Goal: Task Accomplishment & Management: Use online tool/utility

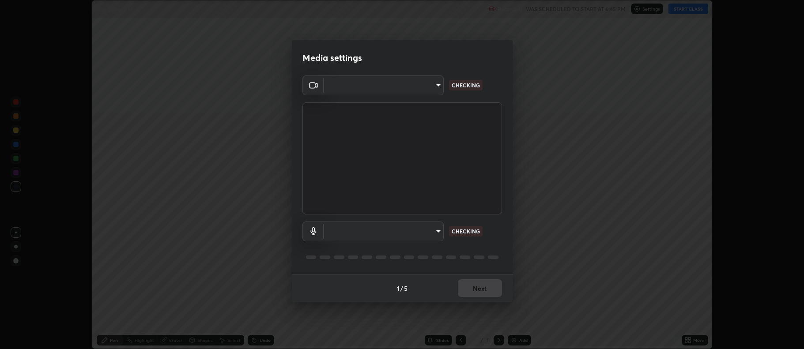
scroll to position [349, 804]
type input "8c03b1bddde8e595547a277086e415c9f7cac7f9d2f0170f4d2c9ffac3f4a5ef"
click at [359, 231] on body "Erase all Ray Optics - 14 Recording WAS SCHEDULED TO START AT 6:45 PM Settings …" at bounding box center [402, 174] width 804 height 349
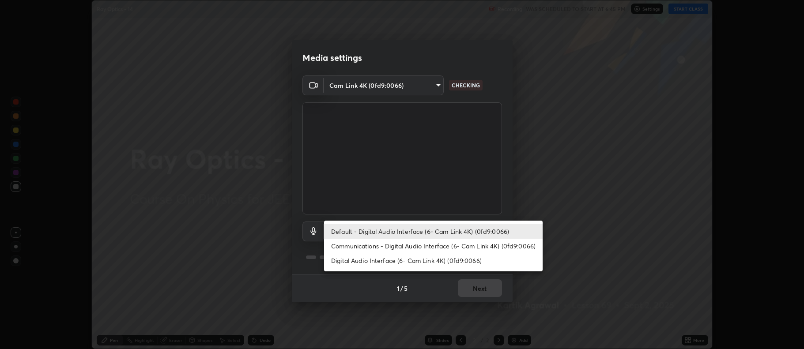
click at [363, 260] on li "Digital Audio Interface (6- Cam Link 4K) (0fd9:0066)" at bounding box center [433, 260] width 219 height 15
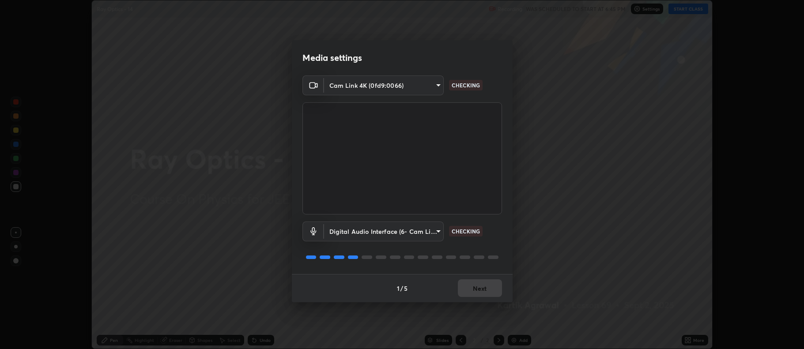
click at [371, 231] on body "Erase all Ray Optics - 14 Recording WAS SCHEDULED TO START AT 6:45 PM Settings …" at bounding box center [402, 174] width 804 height 349
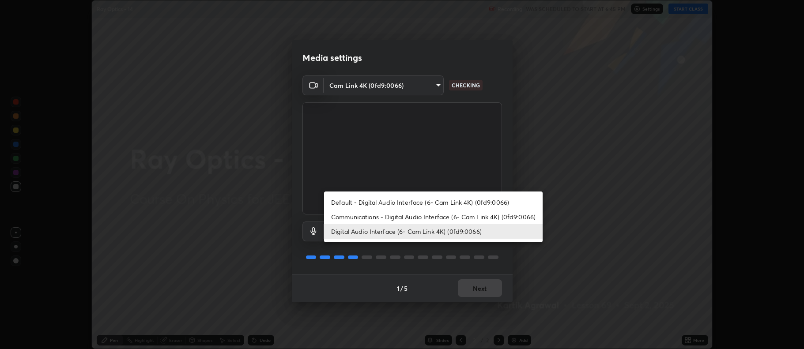
click at [390, 196] on li "Default - Digital Audio Interface (6- Cam Link 4K) (0fd9:0066)" at bounding box center [433, 202] width 219 height 15
type input "default"
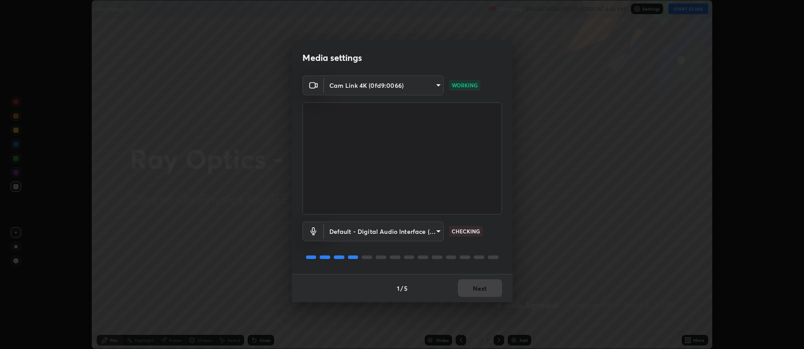
click at [469, 284] on div "1 / 5 Next" at bounding box center [402, 288] width 221 height 28
click at [472, 285] on div "1 / 5 Next" at bounding box center [402, 288] width 221 height 28
click at [472, 287] on div "1 / 5 Next" at bounding box center [402, 288] width 221 height 28
click at [474, 290] on div "1 / 5 Next" at bounding box center [402, 288] width 221 height 28
click at [472, 291] on div "1 / 5 Next" at bounding box center [402, 288] width 221 height 28
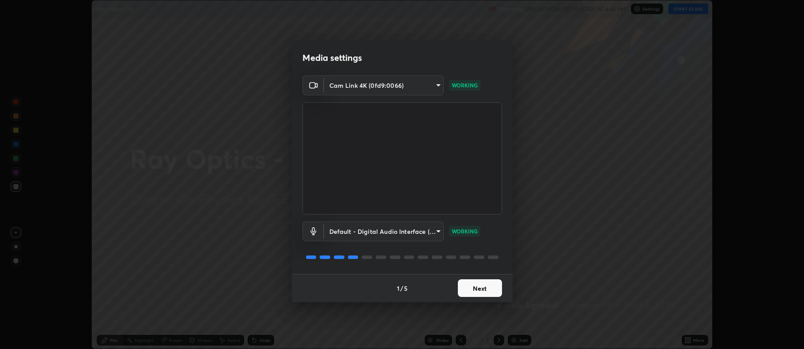
click at [475, 286] on button "Next" at bounding box center [480, 289] width 44 height 18
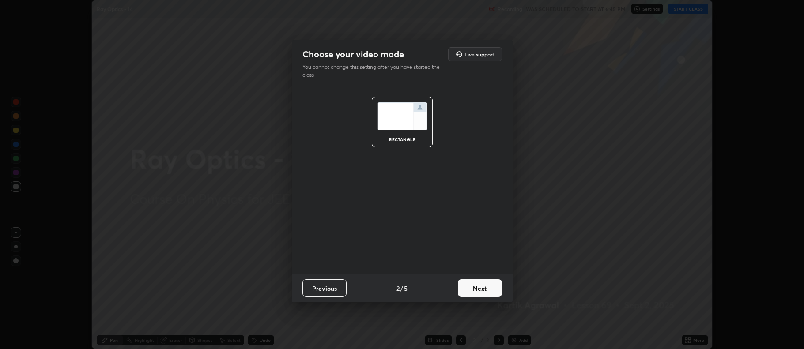
click at [478, 287] on button "Next" at bounding box center [480, 289] width 44 height 18
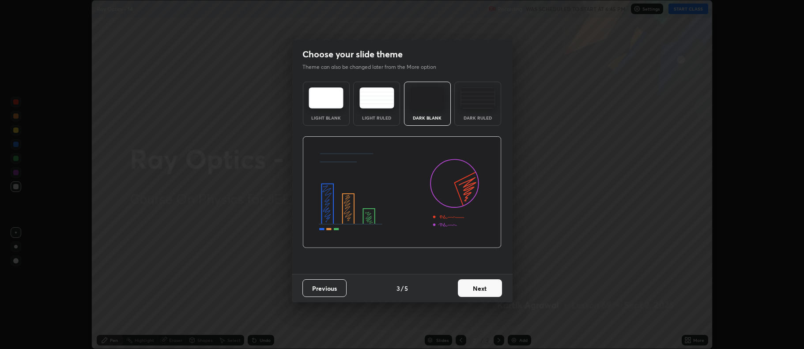
click at [481, 288] on button "Next" at bounding box center [480, 289] width 44 height 18
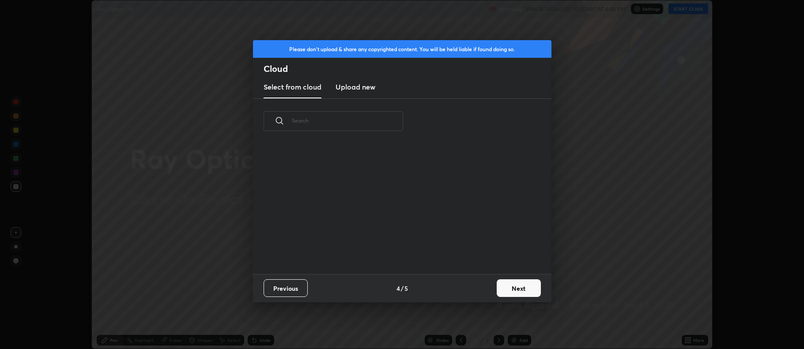
click at [511, 291] on button "Next" at bounding box center [519, 289] width 44 height 18
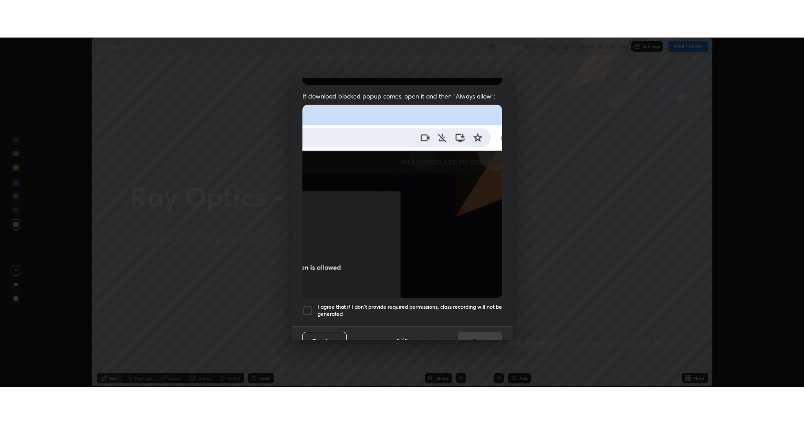
scroll to position [179, 0]
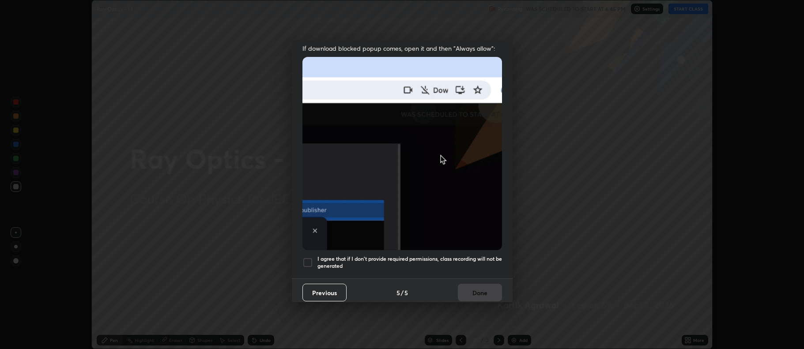
click at [311, 262] on div at bounding box center [308, 262] width 11 height 11
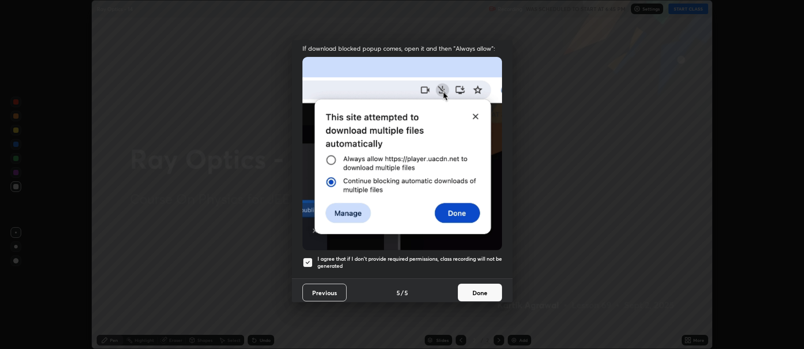
click at [466, 289] on button "Done" at bounding box center [480, 293] width 44 height 18
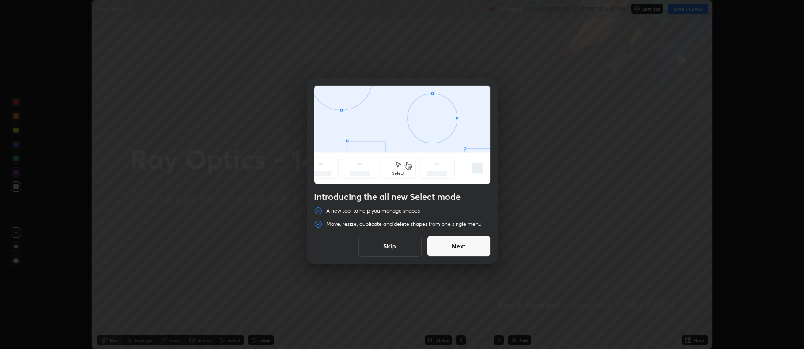
click at [466, 249] on button "Next" at bounding box center [459, 246] width 64 height 21
click at [465, 251] on button "Next" at bounding box center [459, 246] width 64 height 21
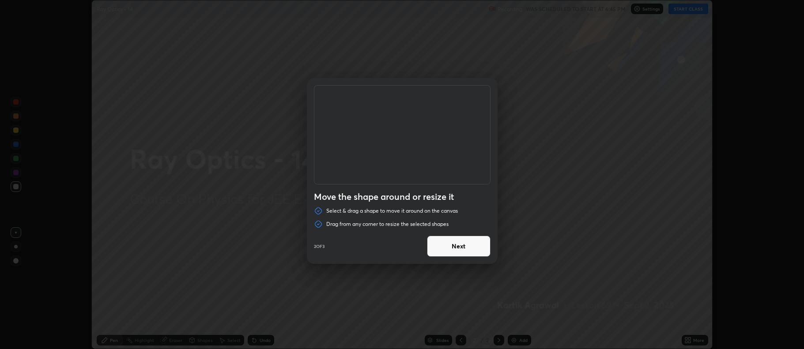
click at [465, 251] on button "Next" at bounding box center [459, 246] width 64 height 21
click at [465, 250] on button "Done" at bounding box center [459, 246] width 64 height 21
click at [465, 252] on div "Duplicate or delete a shape Duplicate or delete selected shapes quickly by usin…" at bounding box center [402, 174] width 804 height 349
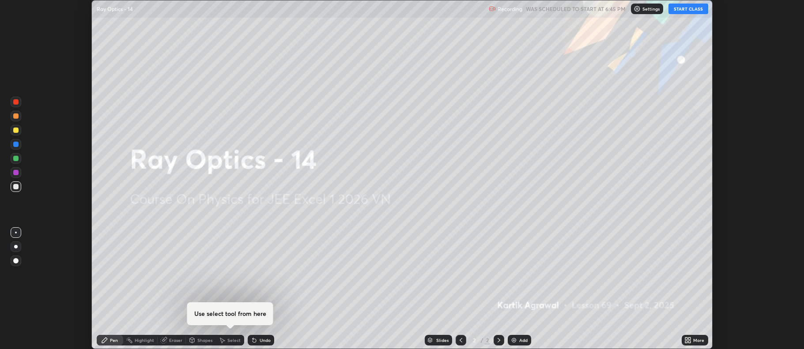
click at [692, 340] on icon at bounding box center [688, 340] width 7 height 7
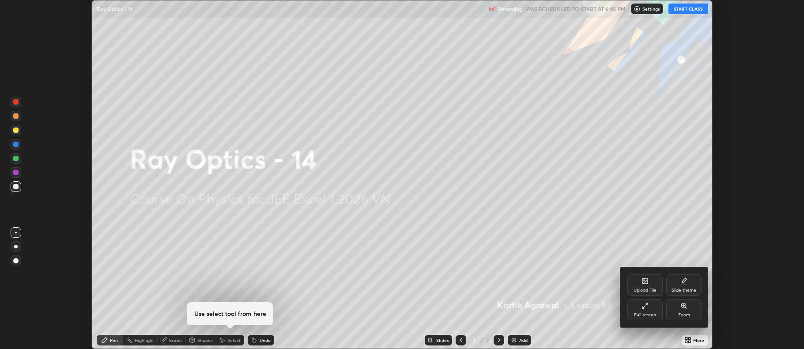
click at [644, 314] on div "Full screen" at bounding box center [645, 315] width 22 height 4
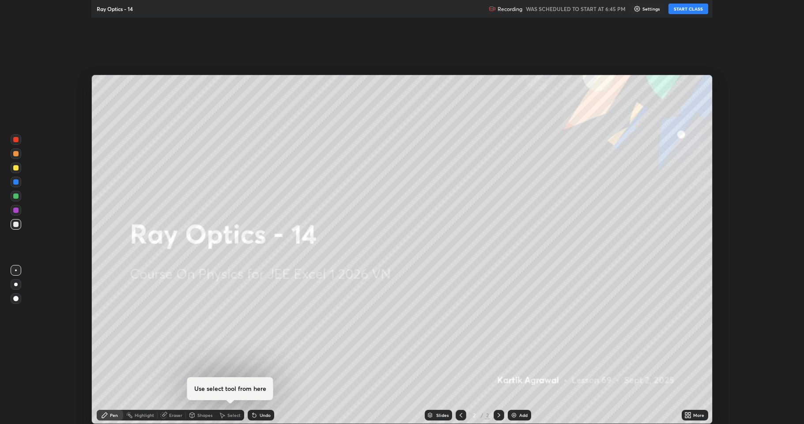
scroll to position [424, 804]
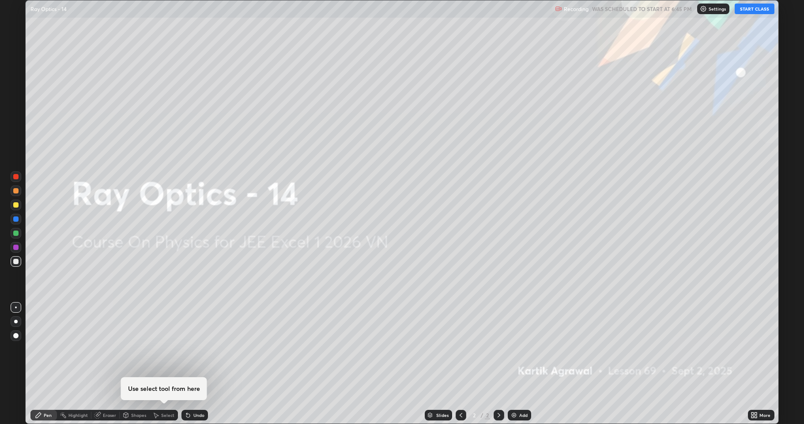
click at [756, 8] on button "START CLASS" at bounding box center [755, 9] width 40 height 11
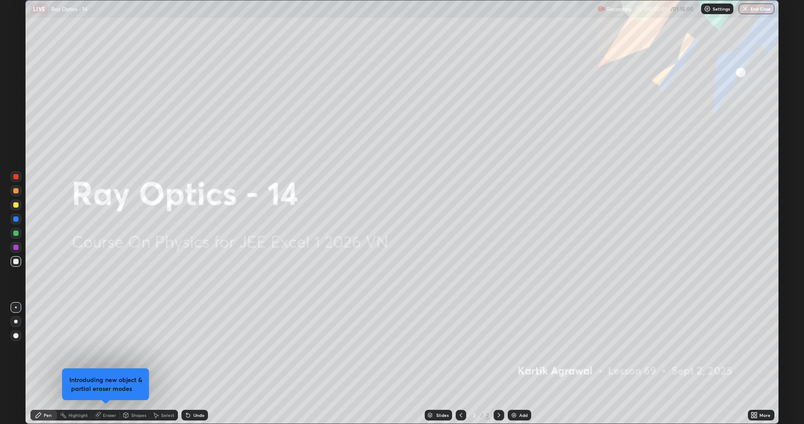
click at [517, 349] on img at bounding box center [514, 415] width 7 height 7
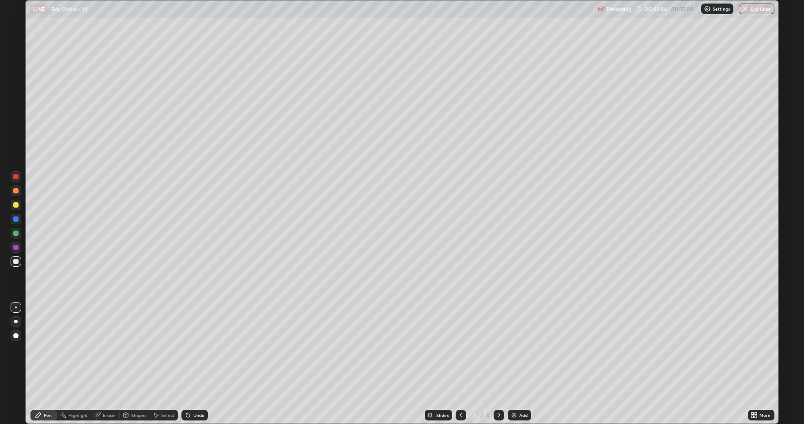
click at [185, 349] on icon at bounding box center [188, 415] width 7 height 7
click at [187, 349] on div "Undo" at bounding box center [195, 415] width 26 height 11
click at [517, 349] on div "Add" at bounding box center [519, 415] width 23 height 11
click at [18, 234] on div at bounding box center [15, 233] width 5 height 5
click at [135, 349] on div "Shapes" at bounding box center [138, 415] width 15 height 4
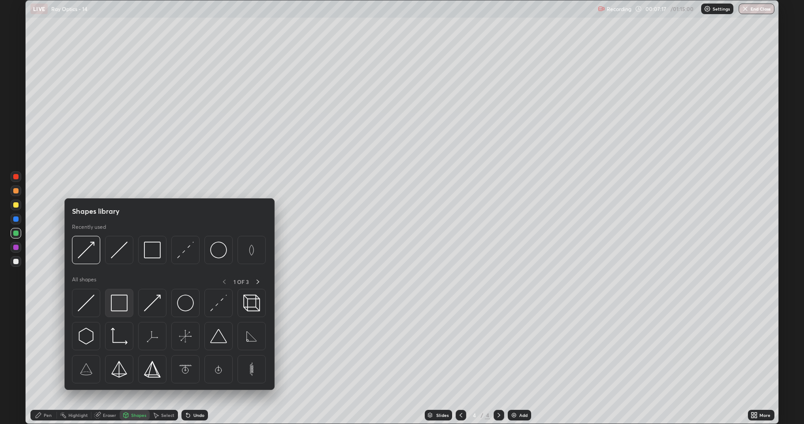
click at [124, 310] on img at bounding box center [119, 303] width 17 height 17
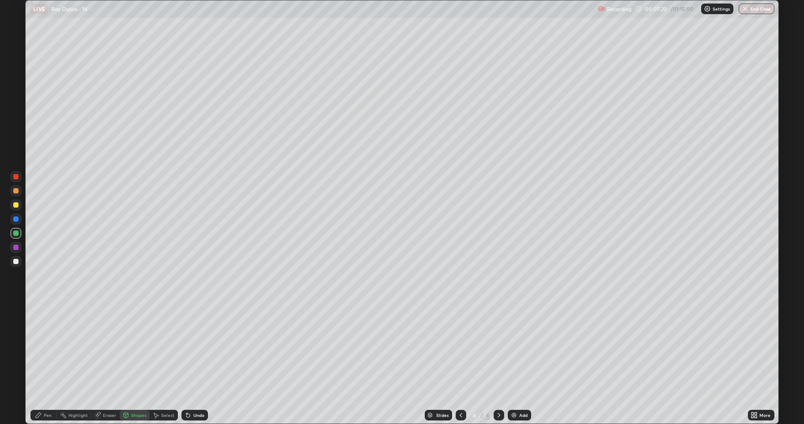
click at [47, 349] on div "Pen" at bounding box center [43, 415] width 26 height 11
click at [16, 193] on div at bounding box center [15, 190] width 5 height 5
